Goal: Transaction & Acquisition: Purchase product/service

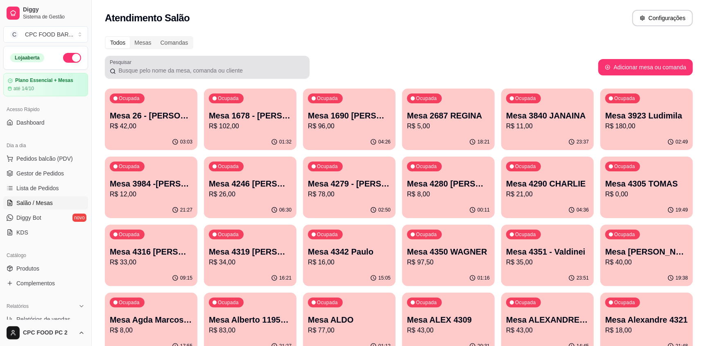
drag, startPoint x: 119, startPoint y: 70, endPoint x: 122, endPoint y: 66, distance: 4.7
click at [120, 69] on input "Pesquisar" at bounding box center [210, 70] width 189 height 8
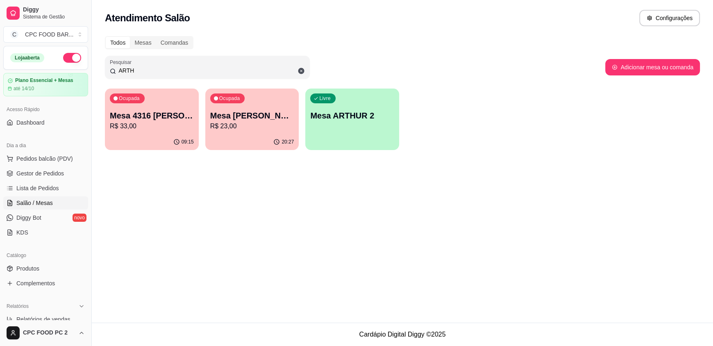
type input "ARTH"
click at [254, 121] on div "Mesa [PERSON_NAME] R$ 23,00" at bounding box center [252, 120] width 82 height 20
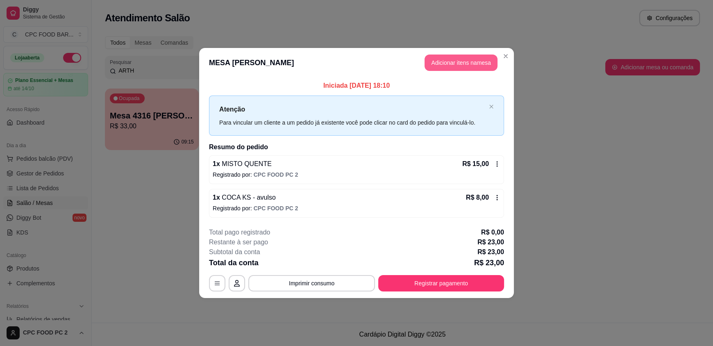
click at [459, 66] on button "Adicionar itens na mesa" at bounding box center [460, 62] width 73 height 16
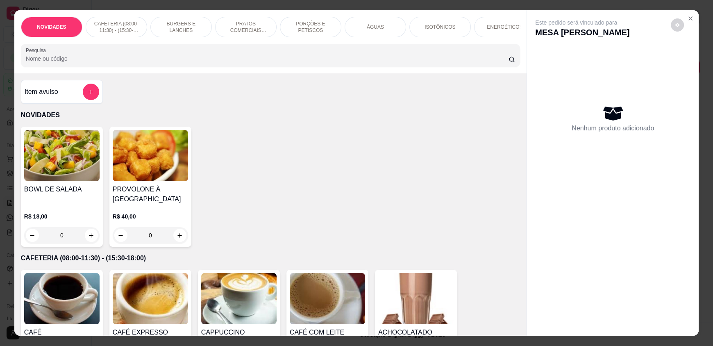
click at [248, 62] on input "Pesquisa" at bounding box center [267, 58] width 483 height 8
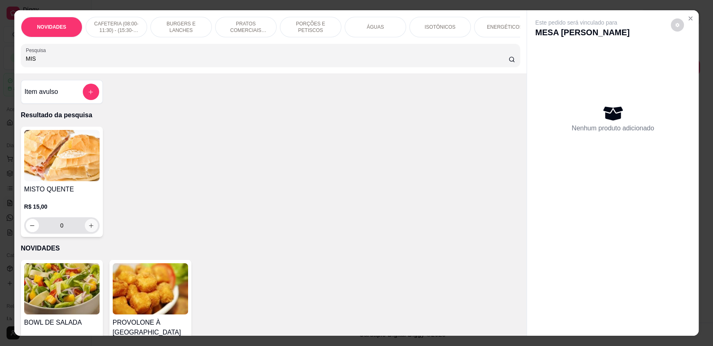
type input "MIS"
click at [89, 227] on icon "increase-product-quantity" at bounding box center [91, 225] width 4 height 4
type input "1"
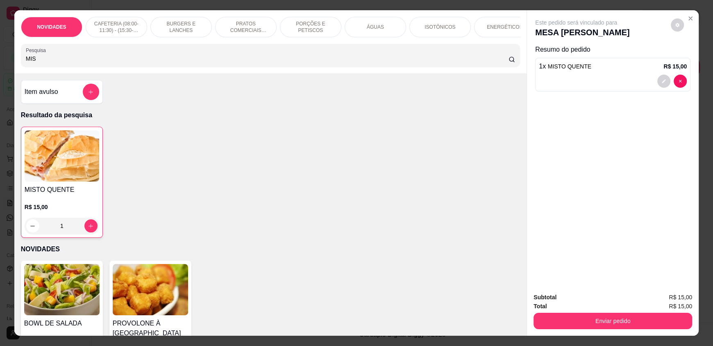
click at [82, 63] on input "MIS" at bounding box center [267, 58] width 483 height 8
click at [81, 63] on input "MIS" at bounding box center [267, 58] width 483 height 8
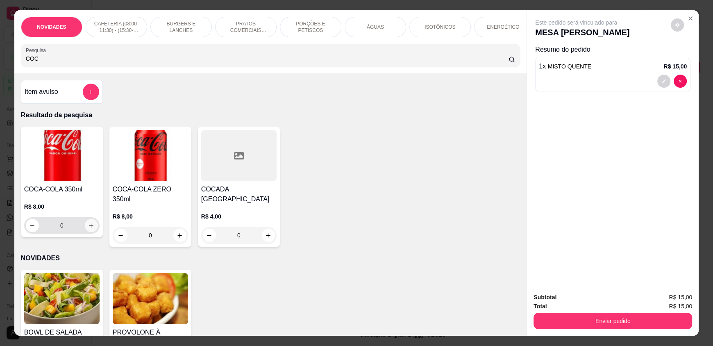
type input "COC"
click at [88, 229] on icon "increase-product-quantity" at bounding box center [91, 225] width 6 height 6
type input "1"
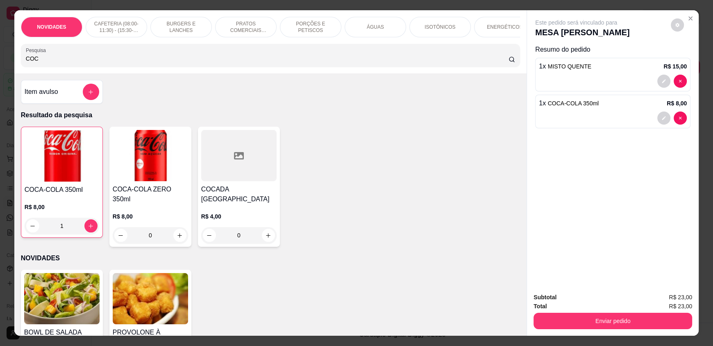
click at [77, 63] on input "COC" at bounding box center [267, 58] width 483 height 8
click at [77, 62] on input "COC" at bounding box center [267, 58] width 483 height 8
drag, startPoint x: 366, startPoint y: 27, endPoint x: 334, endPoint y: 78, distance: 60.6
click at [367, 28] on p "ÁGUAS" at bounding box center [375, 27] width 17 height 7
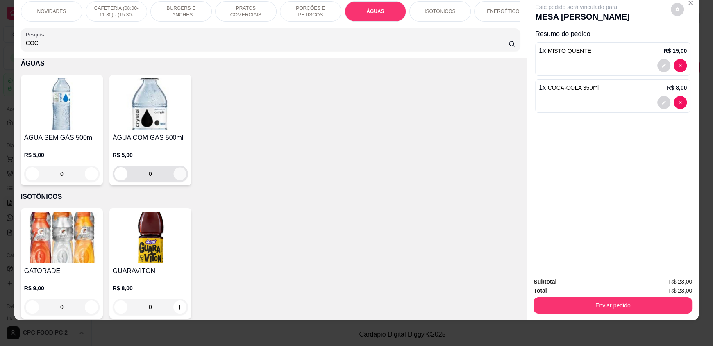
click at [177, 177] on icon "increase-product-quantity" at bounding box center [180, 174] width 6 height 6
type input "1"
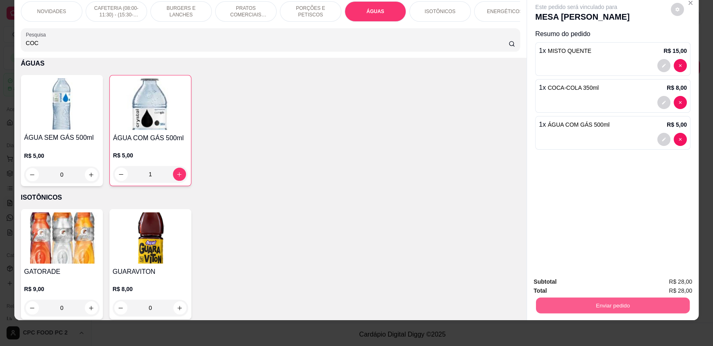
click at [554, 301] on button "Enviar pedido" at bounding box center [613, 305] width 154 height 16
click at [684, 283] on button "Enviar pedido" at bounding box center [670, 285] width 46 height 16
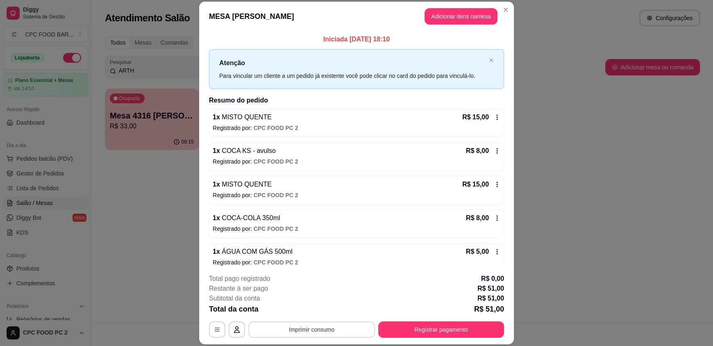
click at [318, 324] on button "Imprimir consumo" at bounding box center [311, 329] width 127 height 16
click at [315, 310] on button "IMPRESSORA" at bounding box center [310, 310] width 57 height 13
click at [409, 334] on button "Registrar pagamento" at bounding box center [441, 329] width 126 height 16
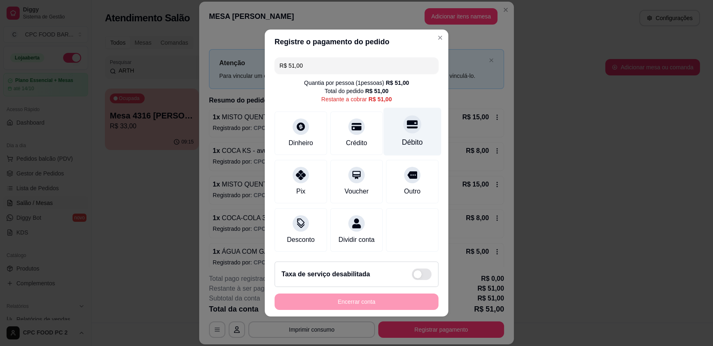
click at [406, 137] on div "Débito" at bounding box center [412, 142] width 21 height 11
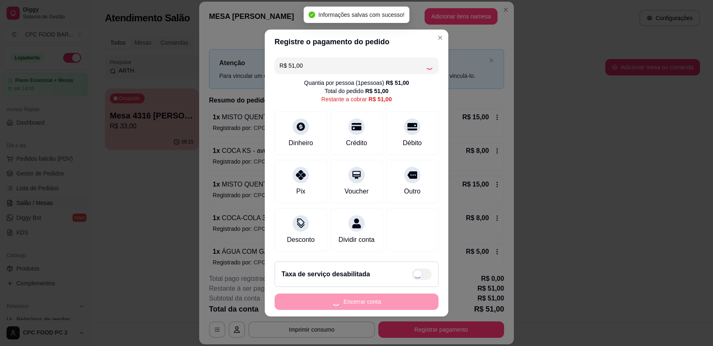
type input "R$ 0,00"
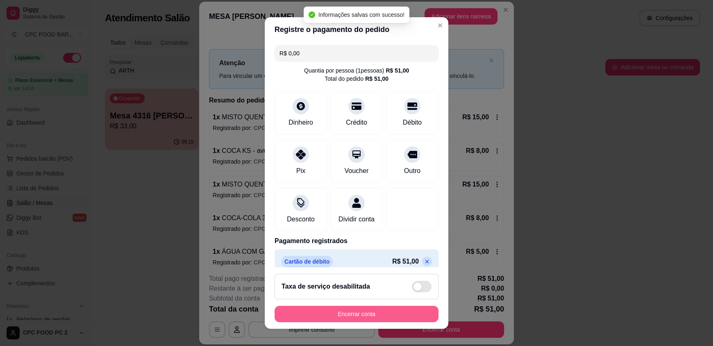
click at [332, 313] on button "Encerrar conta" at bounding box center [356, 314] width 164 height 16
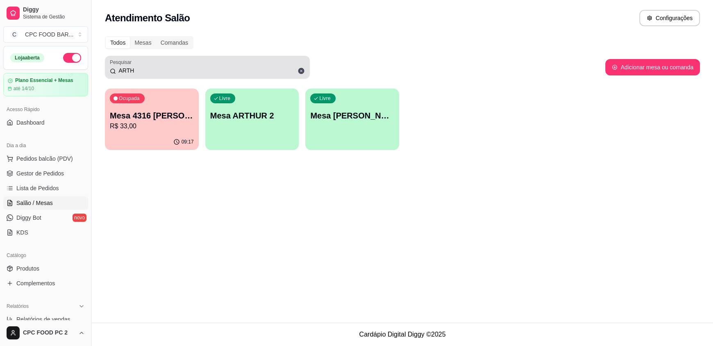
click at [133, 72] on input "ARTH" at bounding box center [210, 70] width 189 height 8
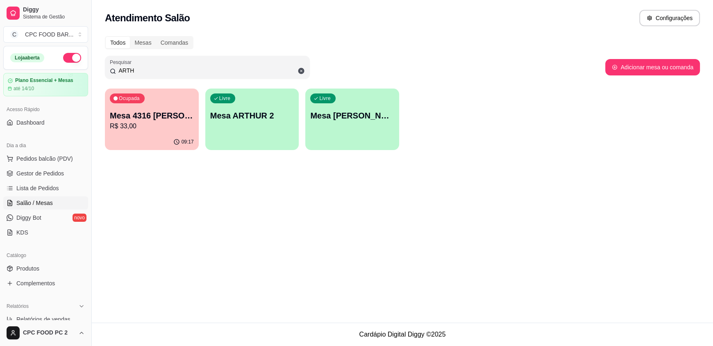
click at [133, 73] on input "ARTH" at bounding box center [210, 70] width 189 height 8
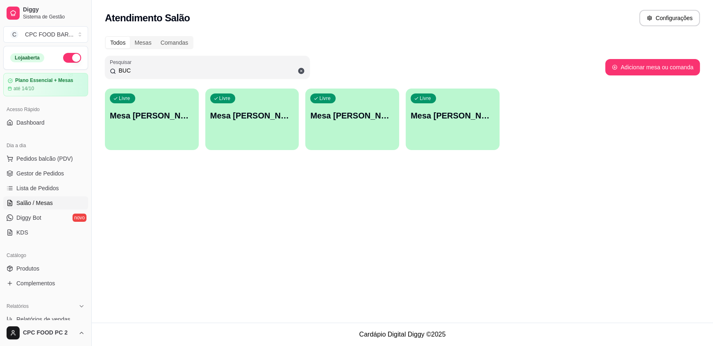
type input "BUC"
click at [253, 125] on div "Livre Mesa [PERSON_NAME]" at bounding box center [251, 114] width 91 height 50
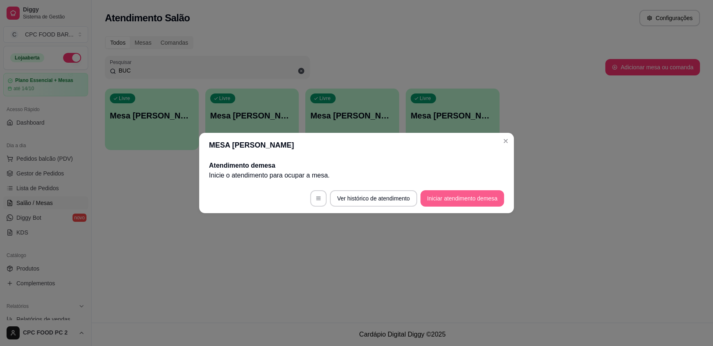
click at [455, 199] on button "Iniciar atendimento de mesa" at bounding box center [462, 198] width 84 height 16
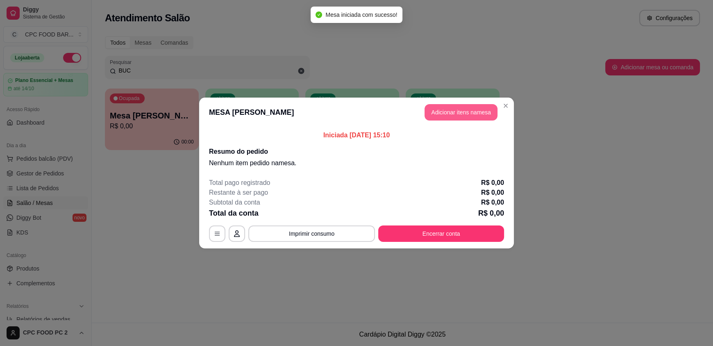
click at [471, 111] on button "Adicionar itens na mesa" at bounding box center [460, 112] width 73 height 16
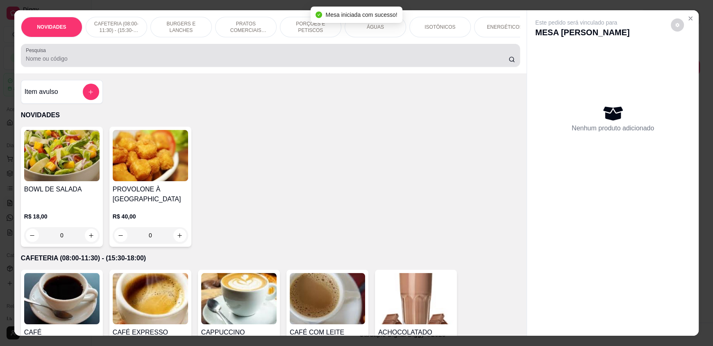
drag, startPoint x: 308, startPoint y: 60, endPoint x: 303, endPoint y: 66, distance: 7.9
click at [305, 62] on div at bounding box center [270, 55] width 489 height 16
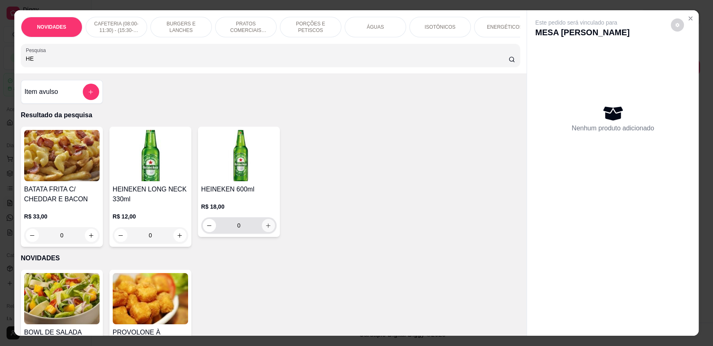
type input "HE"
click at [267, 231] on button "increase-product-quantity" at bounding box center [268, 225] width 13 height 13
type input "1"
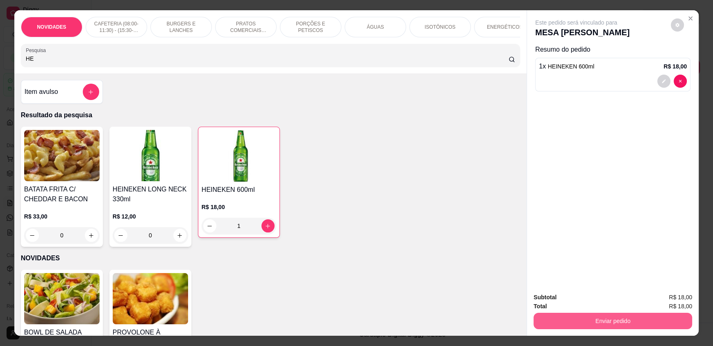
click at [637, 321] on button "Enviar pedido" at bounding box center [612, 321] width 159 height 16
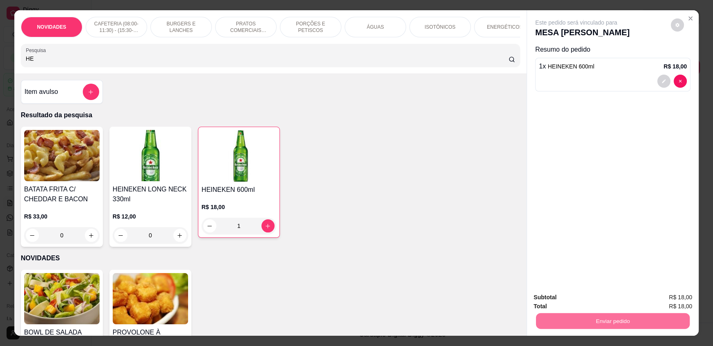
click at [668, 302] on button "Enviar pedido" at bounding box center [670, 301] width 46 height 16
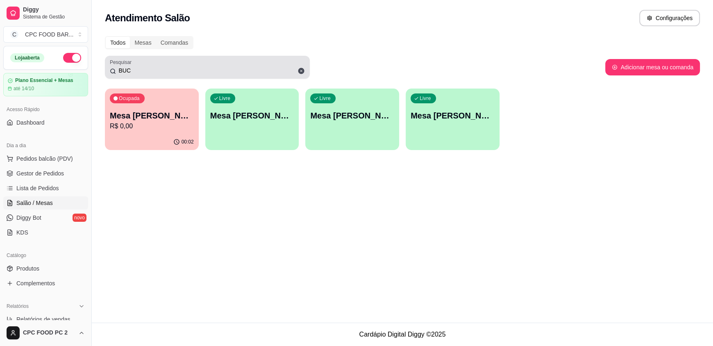
click at [142, 69] on input "BUC" at bounding box center [210, 70] width 189 height 8
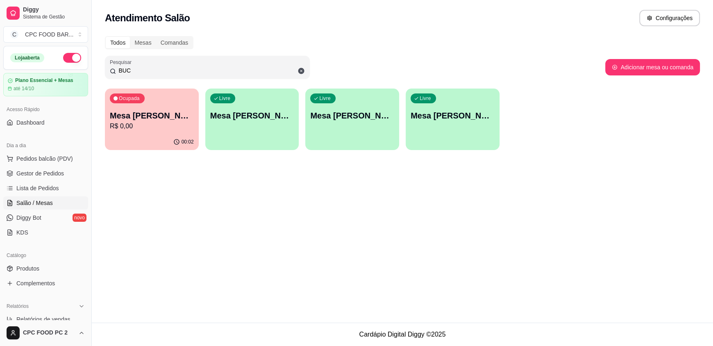
drag, startPoint x: 141, startPoint y: 69, endPoint x: 137, endPoint y: 69, distance: 4.5
click at [138, 69] on input "BUC" at bounding box center [210, 70] width 189 height 8
click at [135, 69] on input "BUC" at bounding box center [210, 70] width 189 height 8
click at [133, 70] on input "BUC" at bounding box center [210, 70] width 189 height 8
click at [130, 72] on input "BUC" at bounding box center [210, 70] width 189 height 8
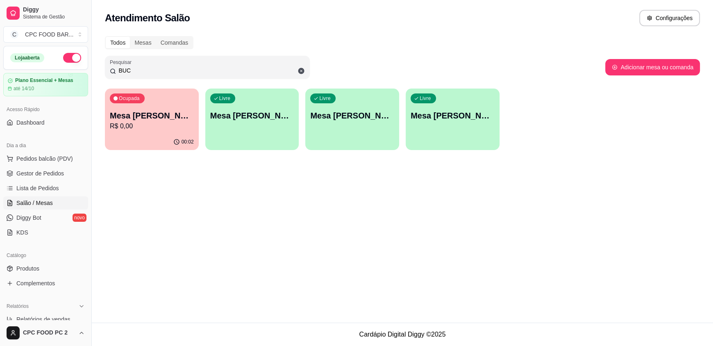
click at [128, 71] on input "BUC" at bounding box center [210, 70] width 189 height 8
drag, startPoint x: 128, startPoint y: 69, endPoint x: 120, endPoint y: 73, distance: 9.0
click at [120, 73] on input "BUC" at bounding box center [210, 70] width 189 height 8
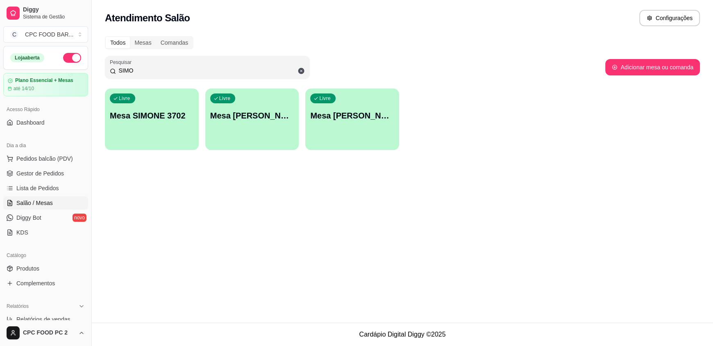
type input "SIMO"
click at [156, 121] on p "Mesa SIMONE 3702" at bounding box center [152, 115] width 84 height 11
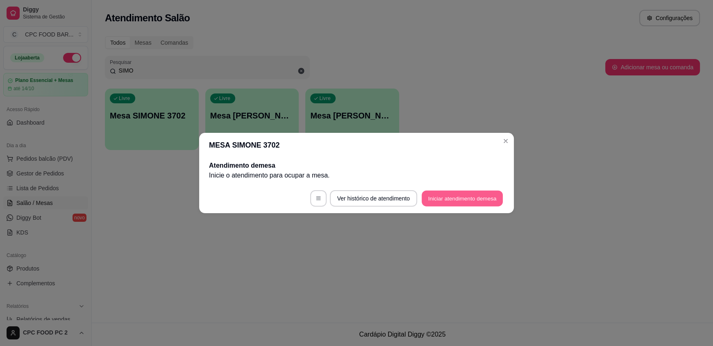
click at [438, 198] on button "Iniciar atendimento de mesa" at bounding box center [461, 198] width 81 height 16
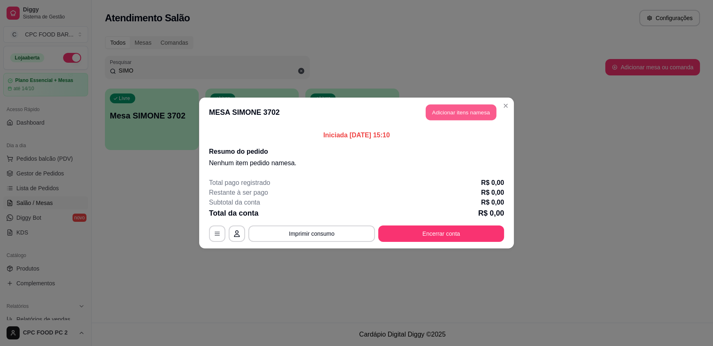
click at [446, 106] on button "Adicionar itens na mesa" at bounding box center [461, 112] width 70 height 16
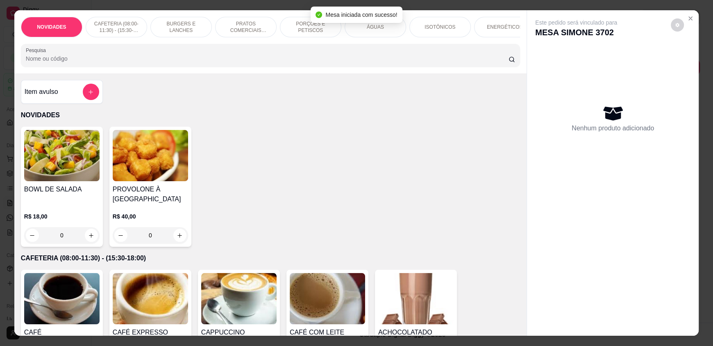
click at [234, 63] on input "Pesquisa" at bounding box center [267, 58] width 483 height 8
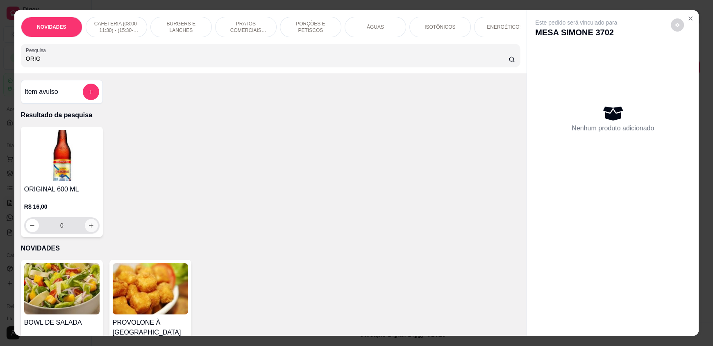
type input "ORIG"
click at [91, 229] on icon "increase-product-quantity" at bounding box center [91, 225] width 6 height 6
type input "1"
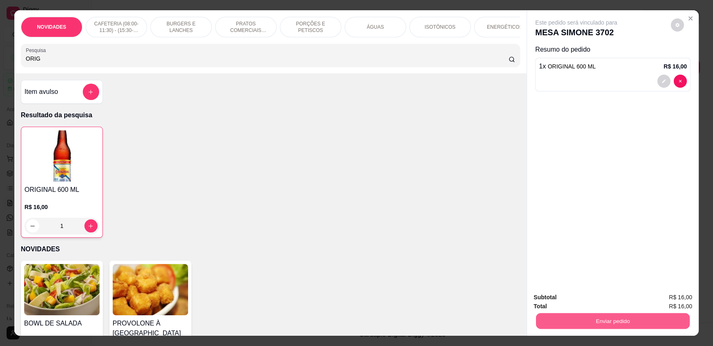
click at [576, 318] on button "Enviar pedido" at bounding box center [613, 321] width 154 height 16
click at [663, 298] on button "Enviar pedido" at bounding box center [670, 300] width 45 height 15
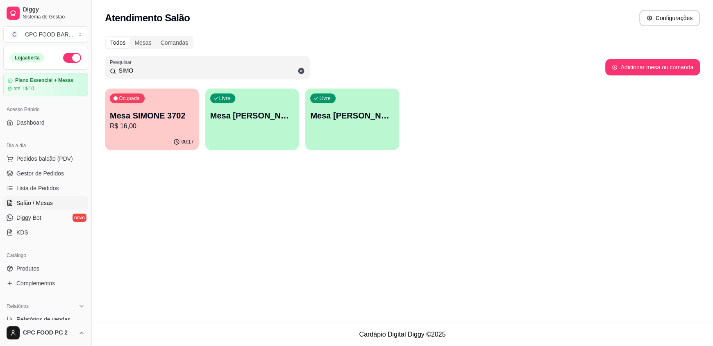
drag, startPoint x: 141, startPoint y: 70, endPoint x: 95, endPoint y: 70, distance: 45.5
click at [95, 70] on div "Todos Mesas Comandas Pesquisar SIMO Adicionar mesa ou comanda Ocupada Mesa SIMO…" at bounding box center [402, 95] width 621 height 129
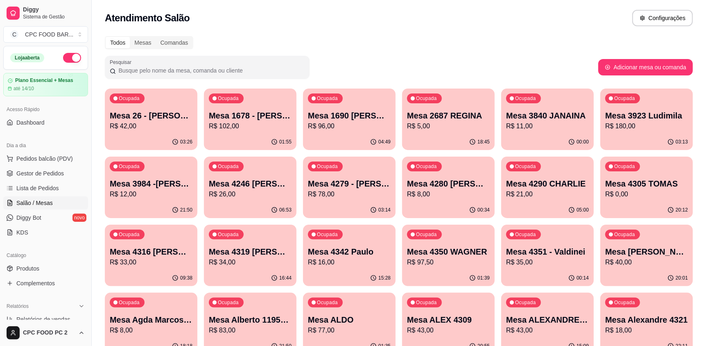
click at [138, 74] on input "Pesquisar" at bounding box center [210, 70] width 189 height 8
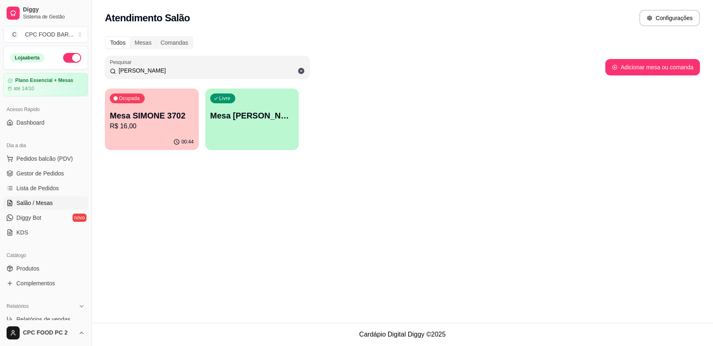
type input "[PERSON_NAME]"
click at [151, 116] on p "Mesa SIMONE 3702" at bounding box center [152, 115] width 84 height 11
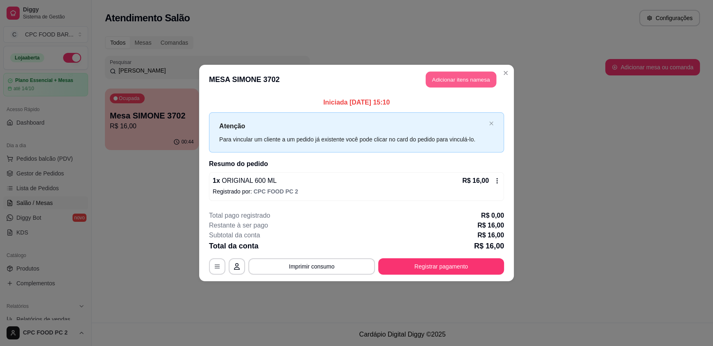
click at [464, 78] on button "Adicionar itens na mesa" at bounding box center [461, 80] width 70 height 16
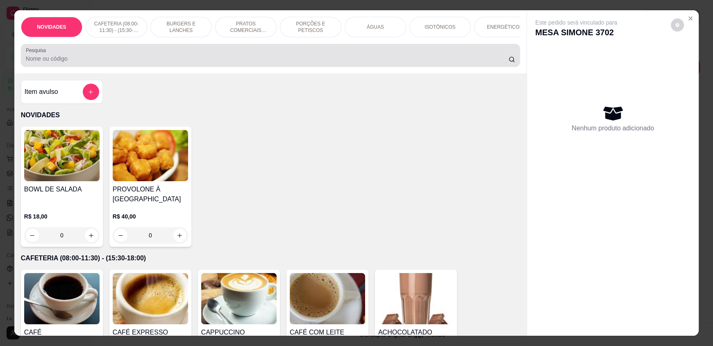
click at [267, 63] on input "Pesquisa" at bounding box center [267, 58] width 483 height 8
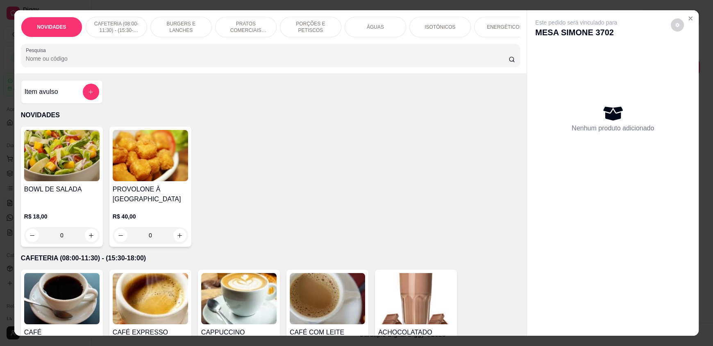
type input "r"
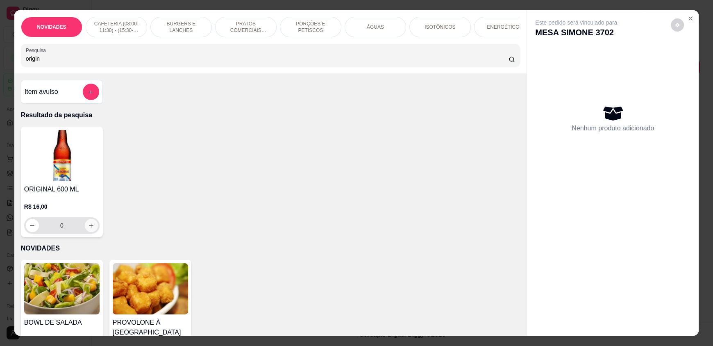
type input "origin"
click at [92, 229] on button "increase-product-quantity" at bounding box center [91, 225] width 13 height 13
type input "1"
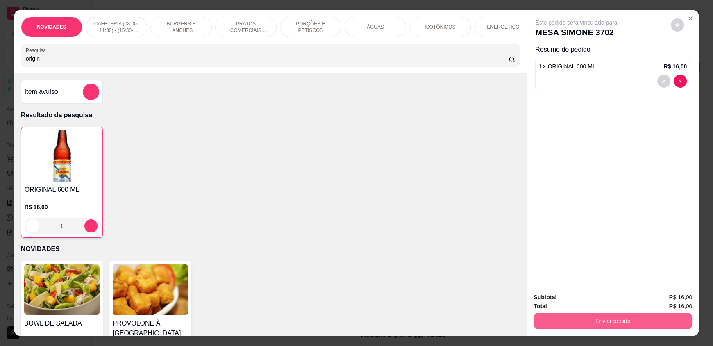
click at [648, 324] on button "Enviar pedido" at bounding box center [612, 321] width 159 height 16
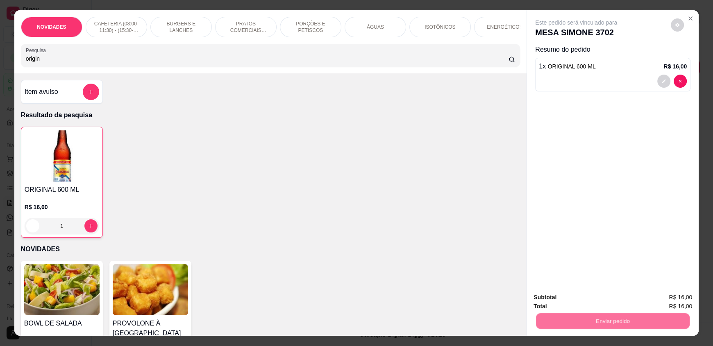
click at [674, 301] on button "Enviar pedido" at bounding box center [670, 300] width 45 height 15
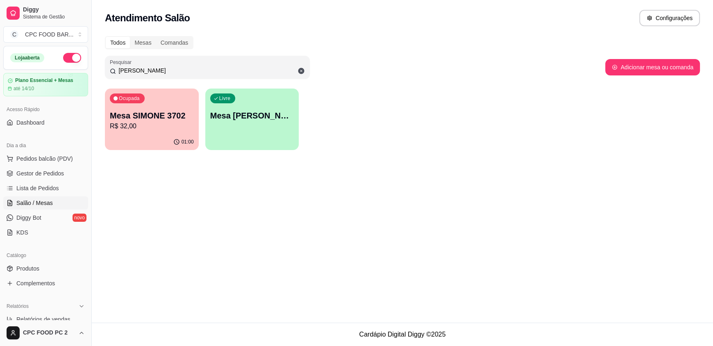
click at [141, 69] on input "[PERSON_NAME]" at bounding box center [210, 70] width 189 height 8
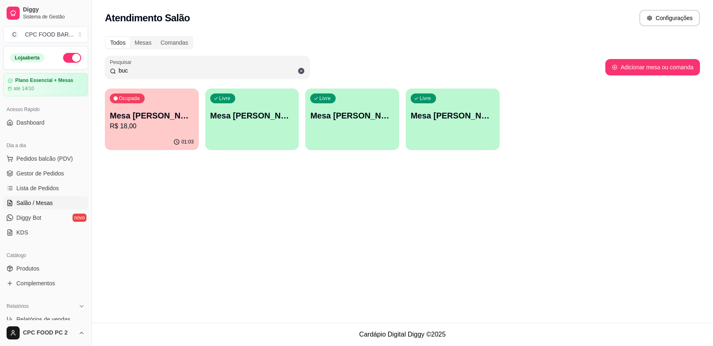
type input "buc"
click at [121, 125] on p "R$ 18,00" at bounding box center [152, 126] width 84 height 10
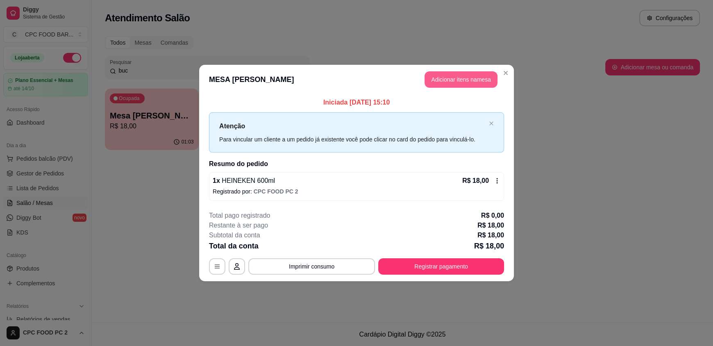
click at [483, 77] on button "Adicionar itens na mesa" at bounding box center [460, 79] width 73 height 16
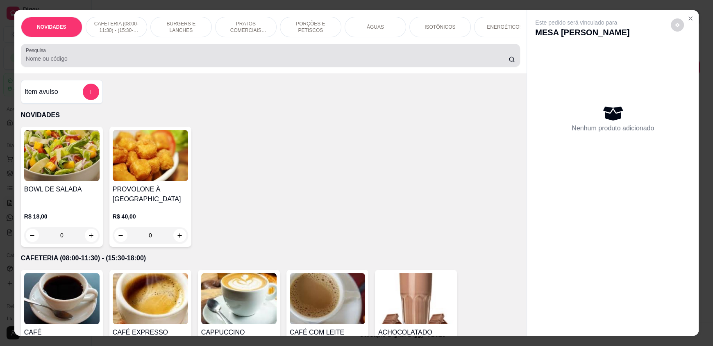
click at [131, 51] on div "Pesquisa" at bounding box center [270, 55] width 499 height 23
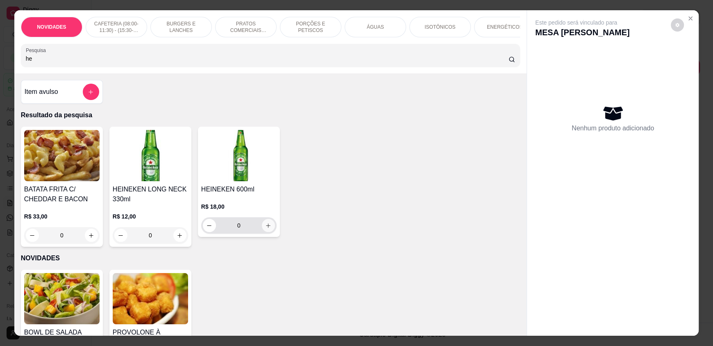
type input "he"
click at [266, 228] on icon "increase-product-quantity" at bounding box center [268, 225] width 5 height 5
type input "1"
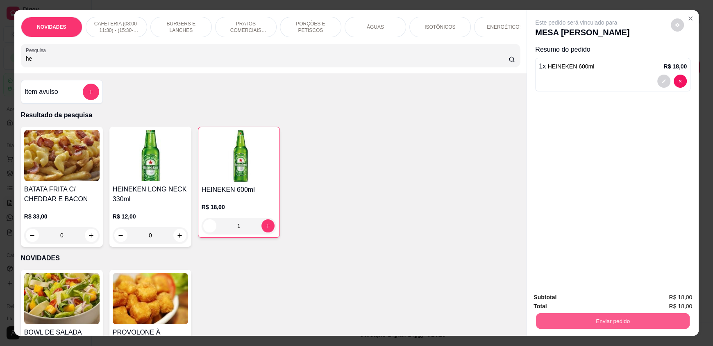
click at [582, 315] on button "Enviar pedido" at bounding box center [613, 321] width 154 height 16
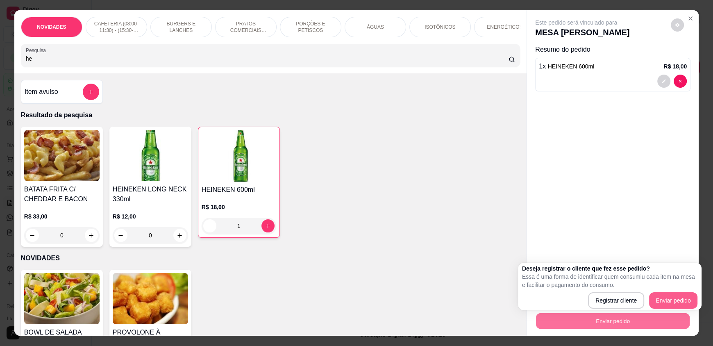
click at [676, 296] on button "Enviar pedido" at bounding box center [673, 300] width 48 height 16
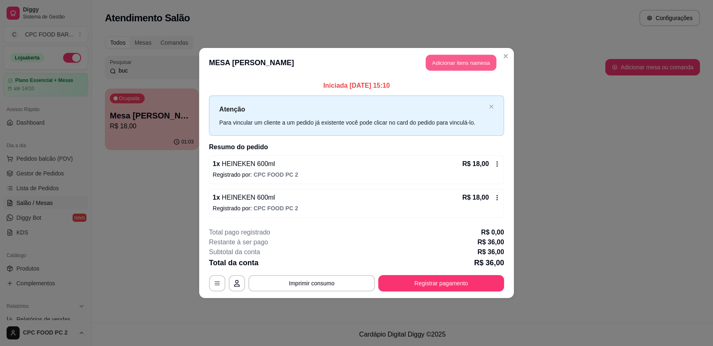
click at [467, 62] on button "Adicionar itens na mesa" at bounding box center [461, 63] width 70 height 16
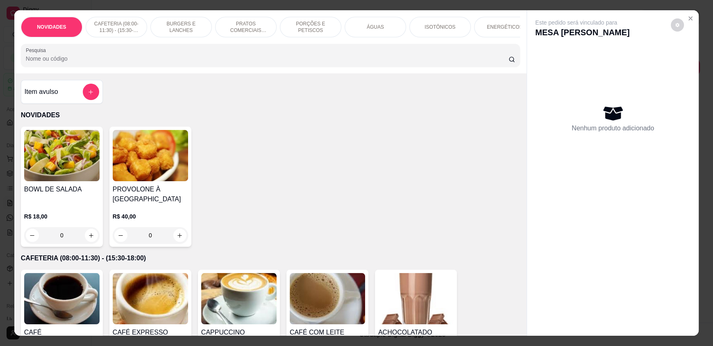
click at [401, 61] on input "Pesquisa" at bounding box center [267, 58] width 483 height 8
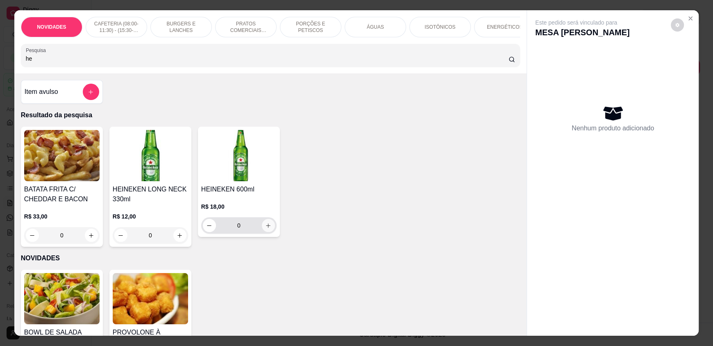
type input "he"
click at [265, 229] on icon "increase-product-quantity" at bounding box center [268, 225] width 6 height 6
type input "1"
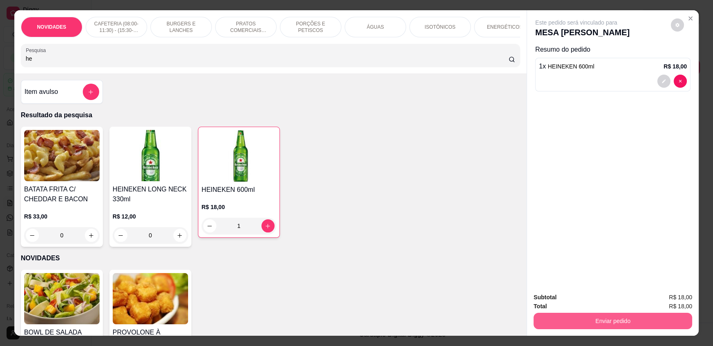
click at [655, 323] on button "Enviar pedido" at bounding box center [612, 321] width 159 height 16
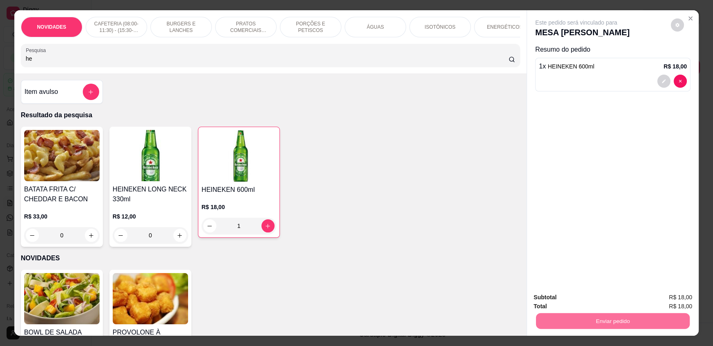
click at [667, 301] on button "Enviar pedido" at bounding box center [670, 301] width 46 height 16
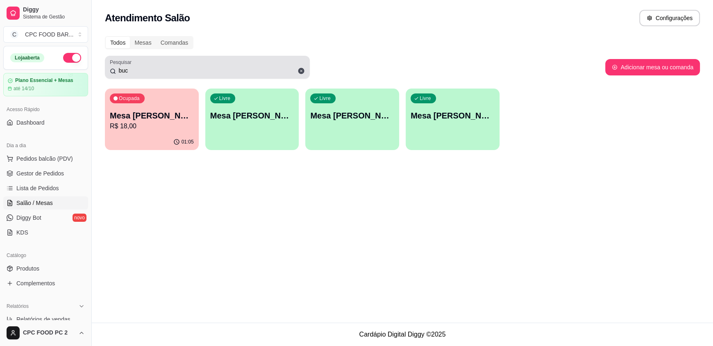
click at [184, 72] on input "buc" at bounding box center [210, 70] width 189 height 8
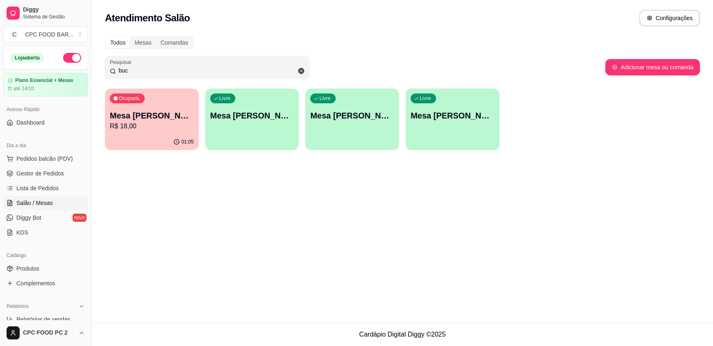
click at [183, 70] on input "buc" at bounding box center [210, 70] width 189 height 8
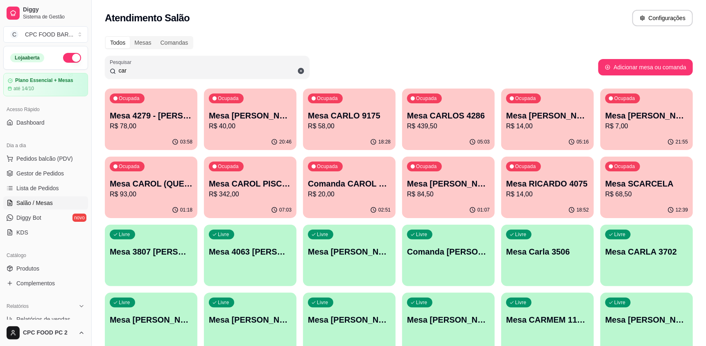
type input "car"
click at [266, 192] on p "R$ 342,00" at bounding box center [250, 193] width 80 height 9
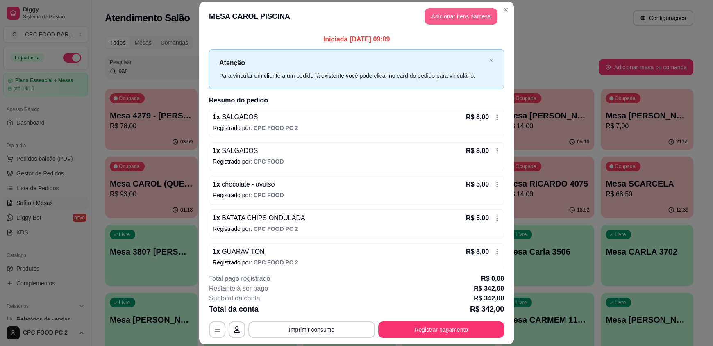
click at [452, 20] on button "Adicionar itens na mesa" at bounding box center [460, 16] width 73 height 16
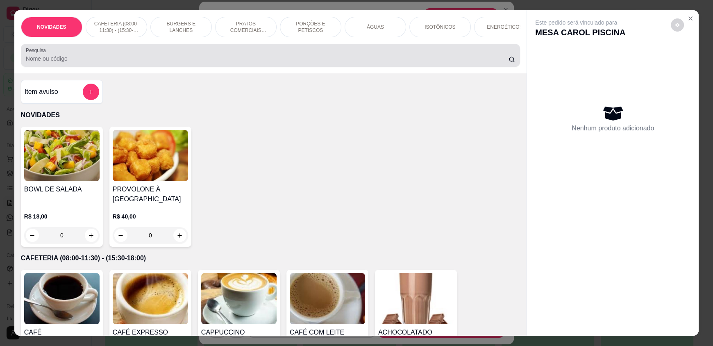
click at [365, 67] on div "Pesquisa" at bounding box center [270, 55] width 499 height 23
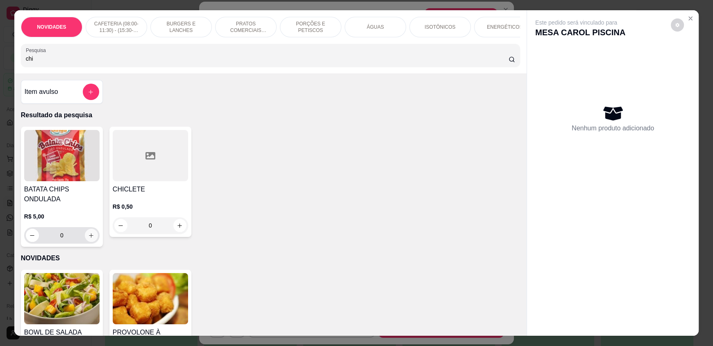
type input "chi"
click at [88, 238] on icon "increase-product-quantity" at bounding box center [91, 235] width 6 height 6
type input "1"
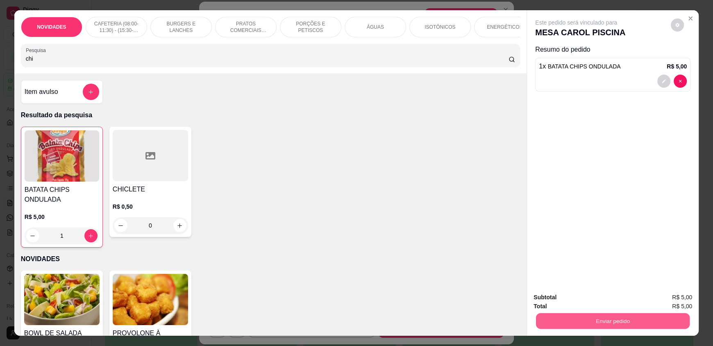
click at [564, 316] on button "Enviar pedido" at bounding box center [613, 321] width 154 height 16
click at [670, 301] on button "Enviar pedido" at bounding box center [670, 301] width 46 height 16
